Goal: Task Accomplishment & Management: Use online tool/utility

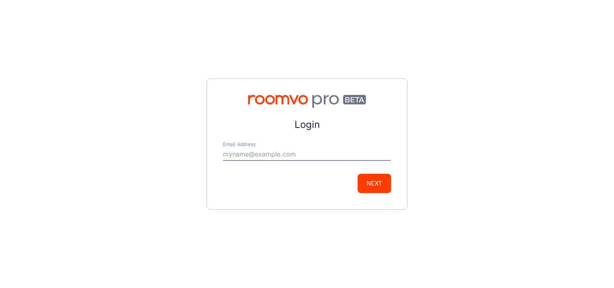
click at [262, 156] on input "Email Address" at bounding box center [307, 154] width 168 height 13
type input "[PERSON_NAME][EMAIL_ADDRESS][DOMAIN_NAME]"
click at [380, 183] on button "Next" at bounding box center [374, 183] width 33 height 19
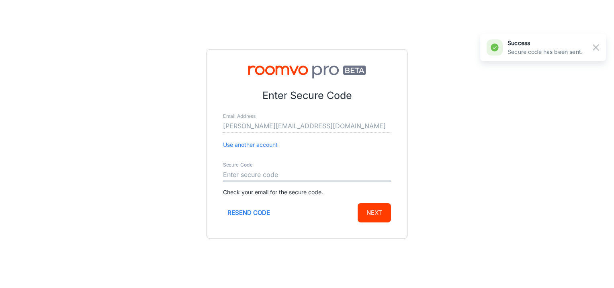
click at [252, 172] on input "Secure Code" at bounding box center [307, 174] width 168 height 13
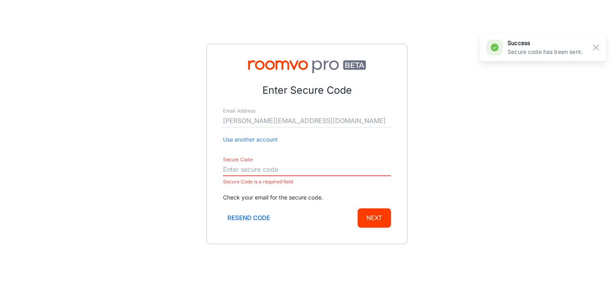
paste input "958381"
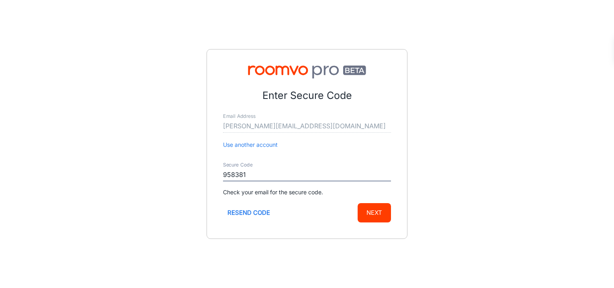
type input "958381"
click at [387, 209] on button "Next" at bounding box center [374, 212] width 33 height 19
